Goal: Navigation & Orientation: Find specific page/section

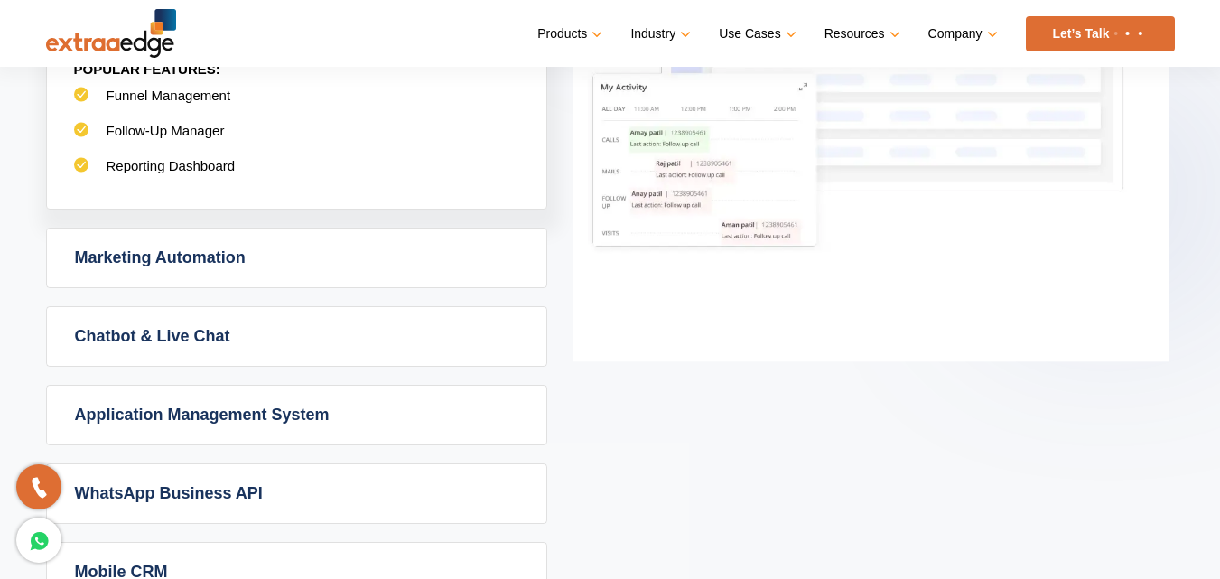
scroll to position [835, 0]
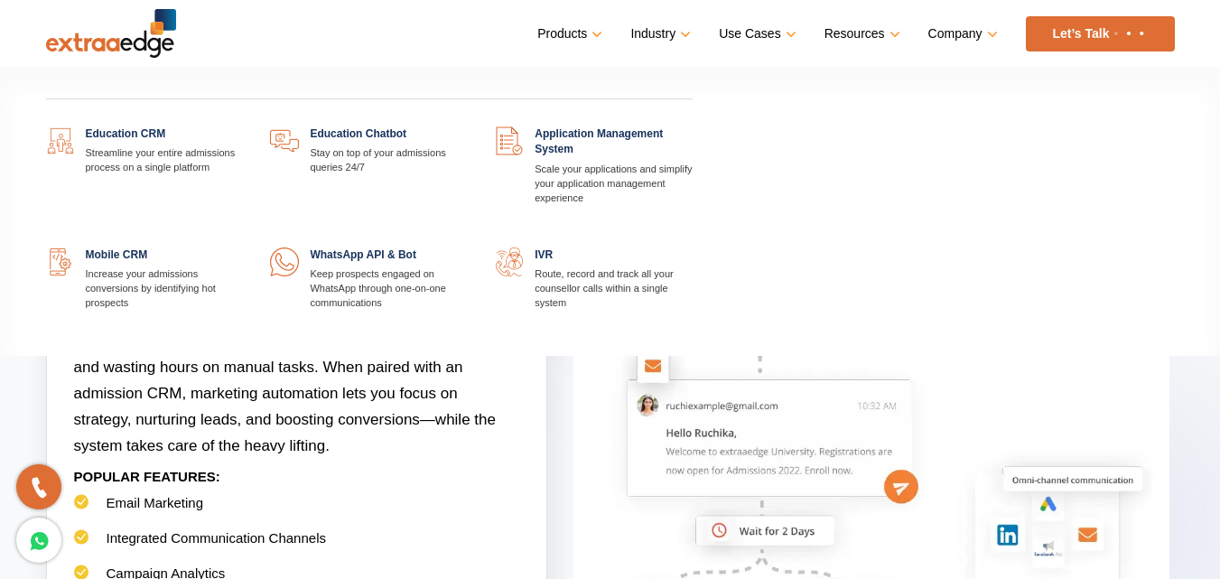
click at [243, 126] on link at bounding box center [243, 126] width 0 height 0
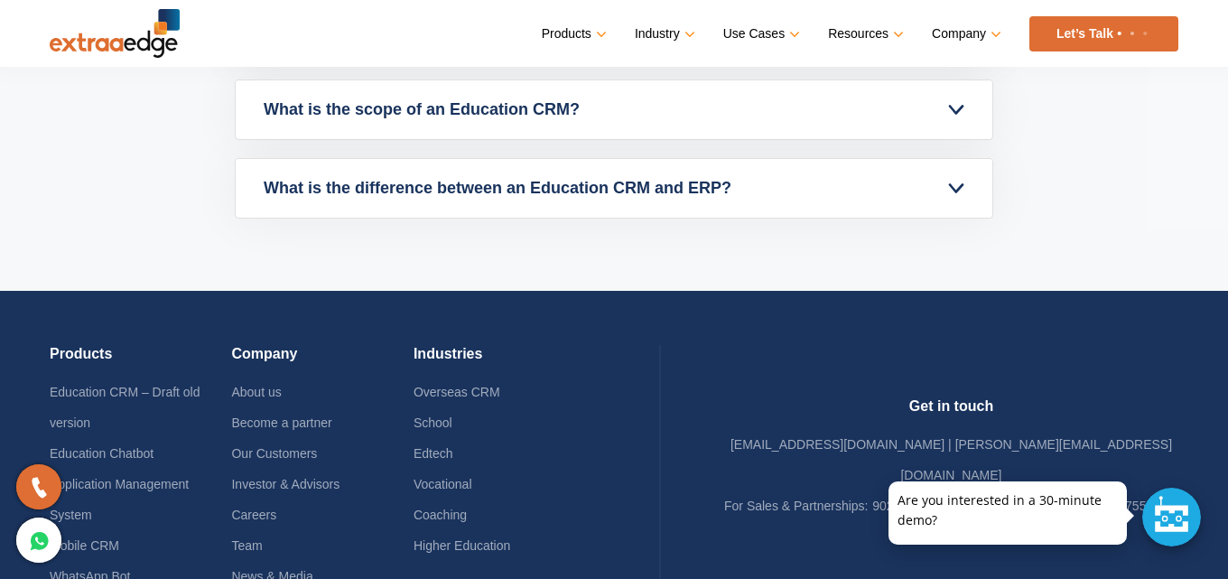
scroll to position [8690, 0]
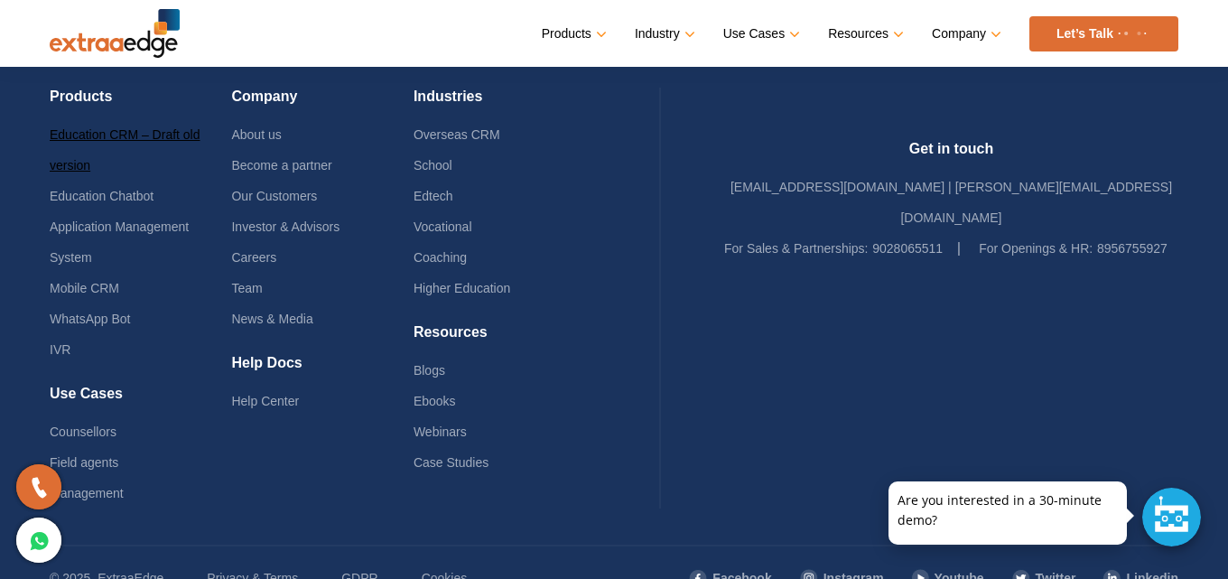
click at [141, 134] on link "Education CRM – Draft old version" at bounding box center [125, 149] width 151 height 45
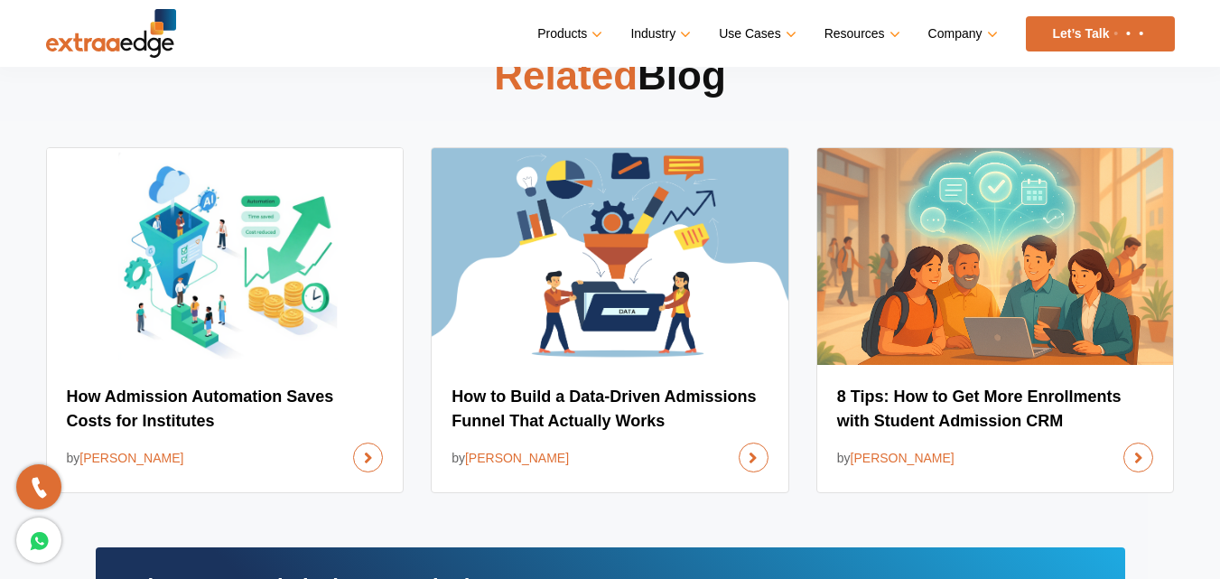
scroll to position [8364, 0]
